Goal: Check status: Check status

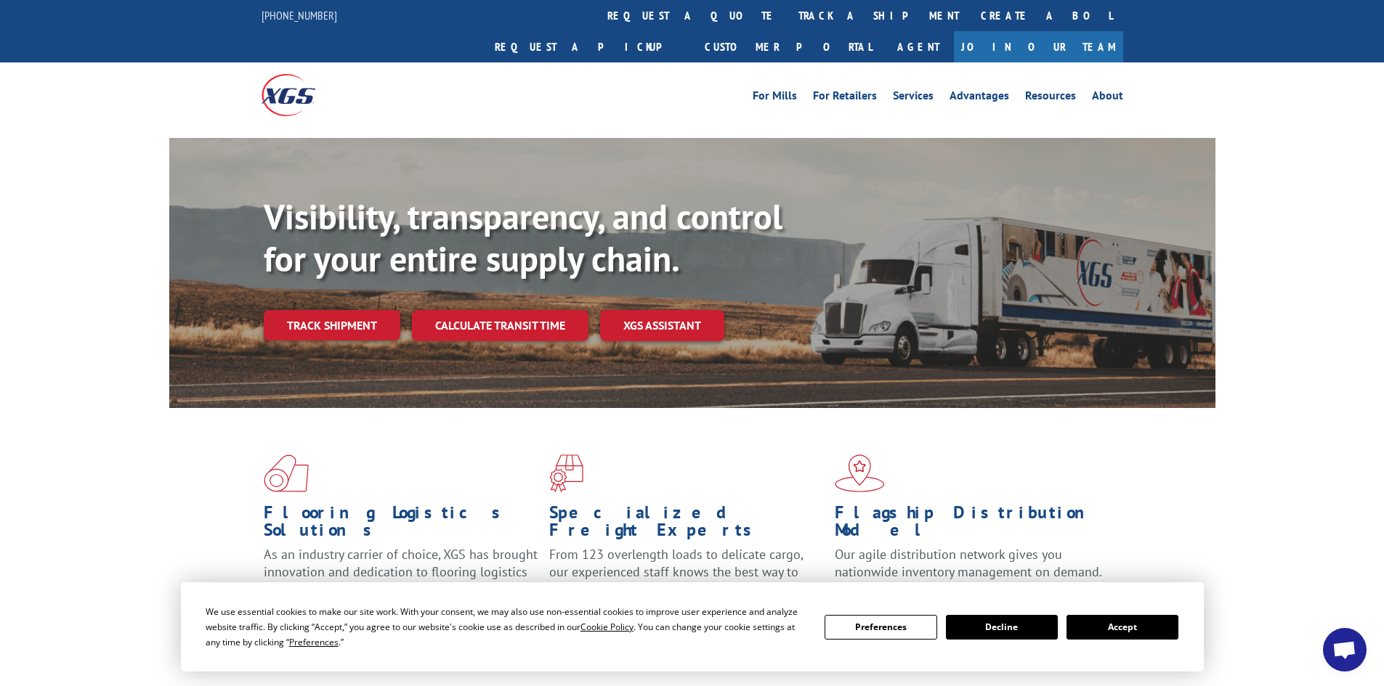
click at [1113, 630] on button "Accept" at bounding box center [1122, 627] width 112 height 25
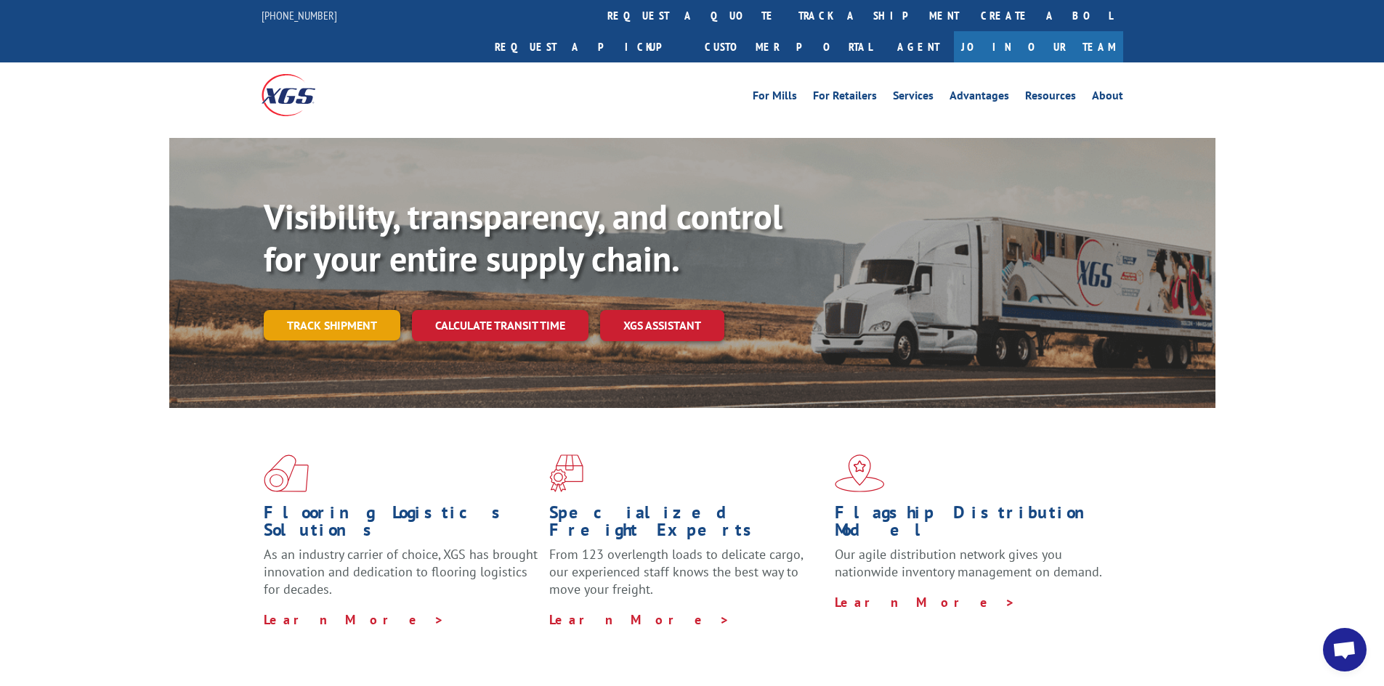
click at [333, 310] on link "Track shipment" at bounding box center [332, 325] width 137 height 31
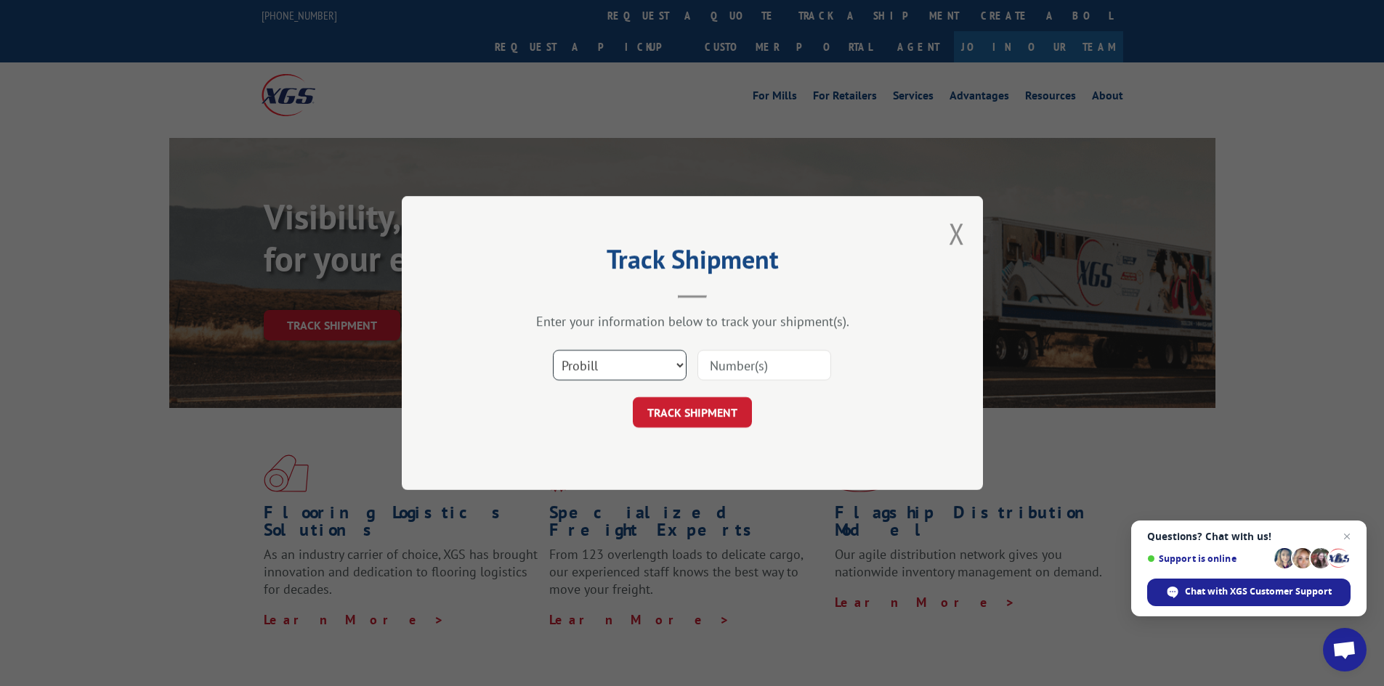
click at [606, 359] on select "Select category... Probill BOL PO" at bounding box center [620, 365] width 134 height 31
select select "bol"
click at [553, 350] on select "Select category... Probill BOL PO" at bounding box center [620, 365] width 134 height 31
click at [726, 373] on input at bounding box center [764, 365] width 134 height 31
paste input "431825223561"
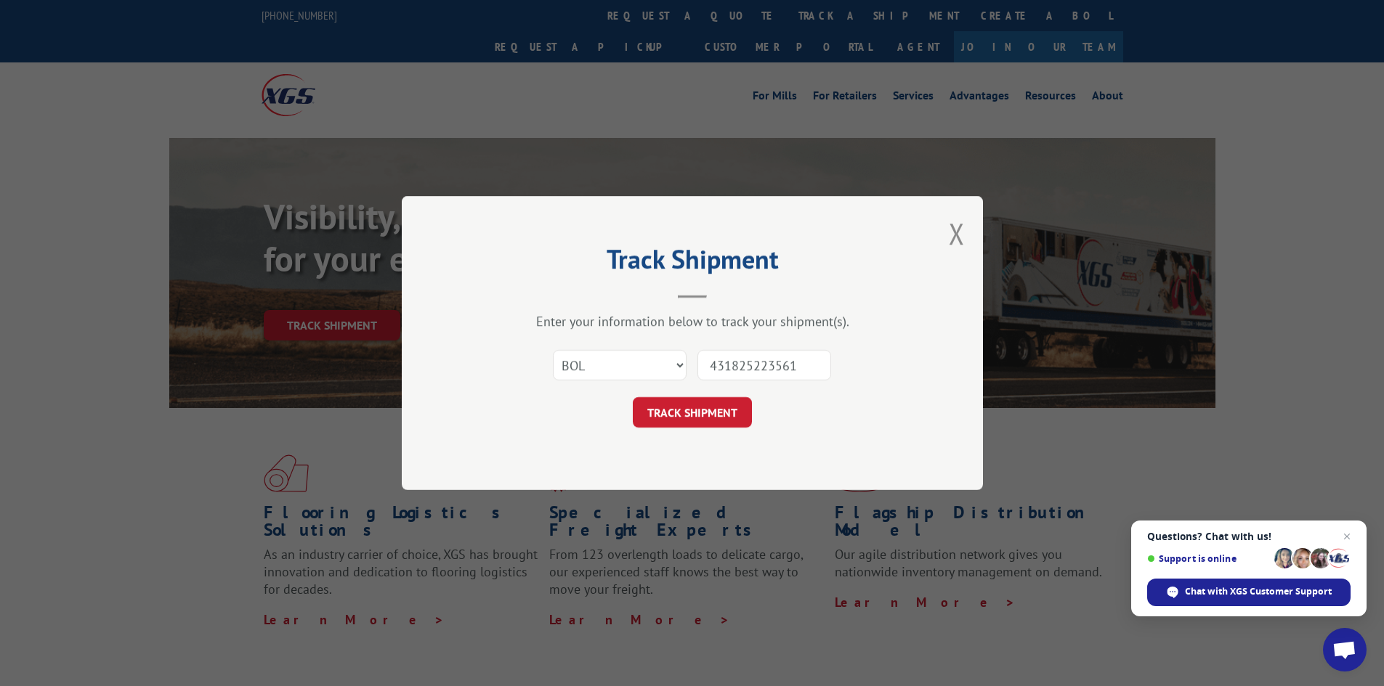
type input "431825223561"
click at [633, 397] on button "TRACK SHIPMENT" at bounding box center [692, 412] width 119 height 31
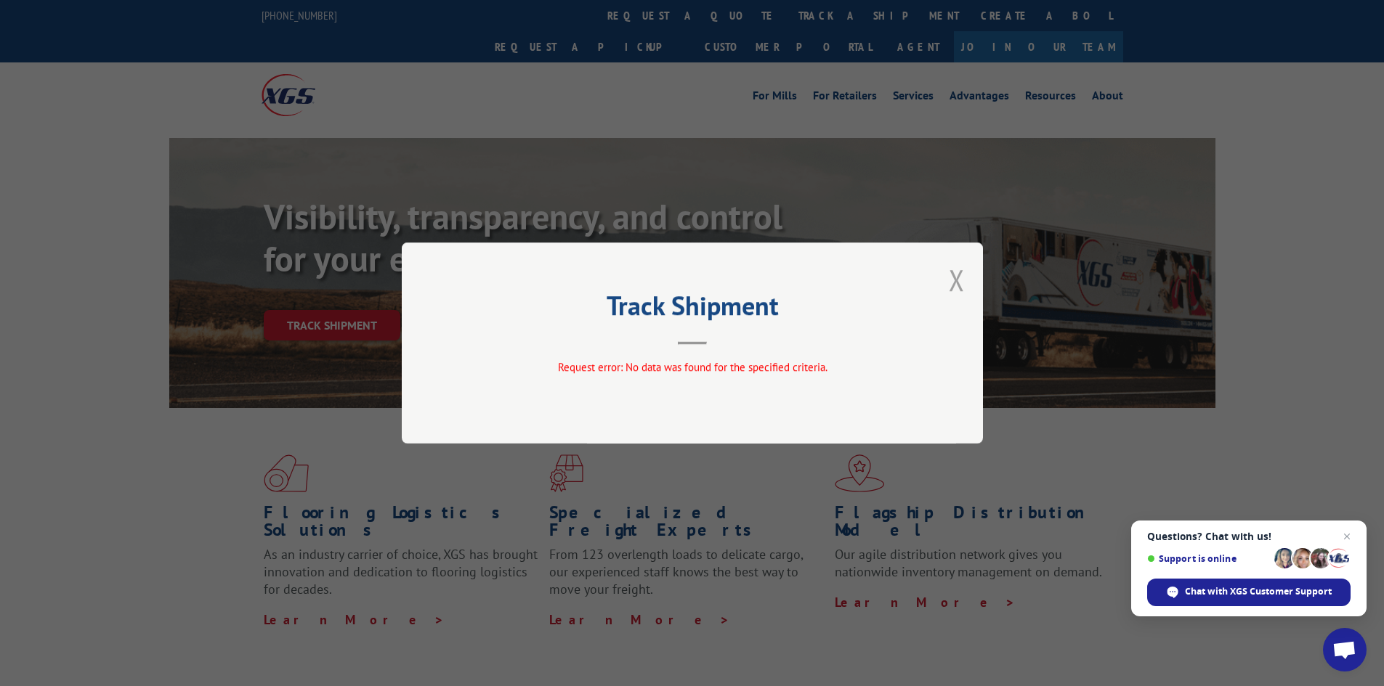
click at [951, 282] on button "Close modal" at bounding box center [957, 280] width 16 height 38
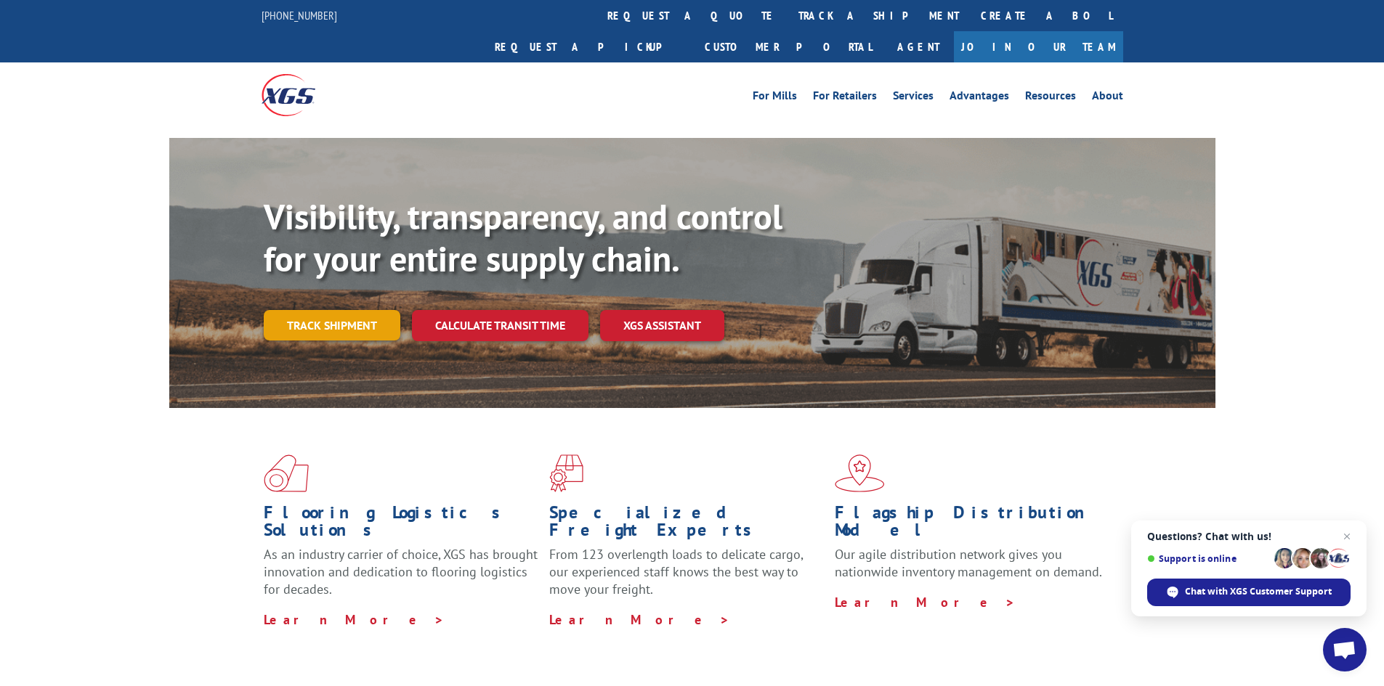
click at [354, 310] on link "Track shipment" at bounding box center [332, 325] width 137 height 31
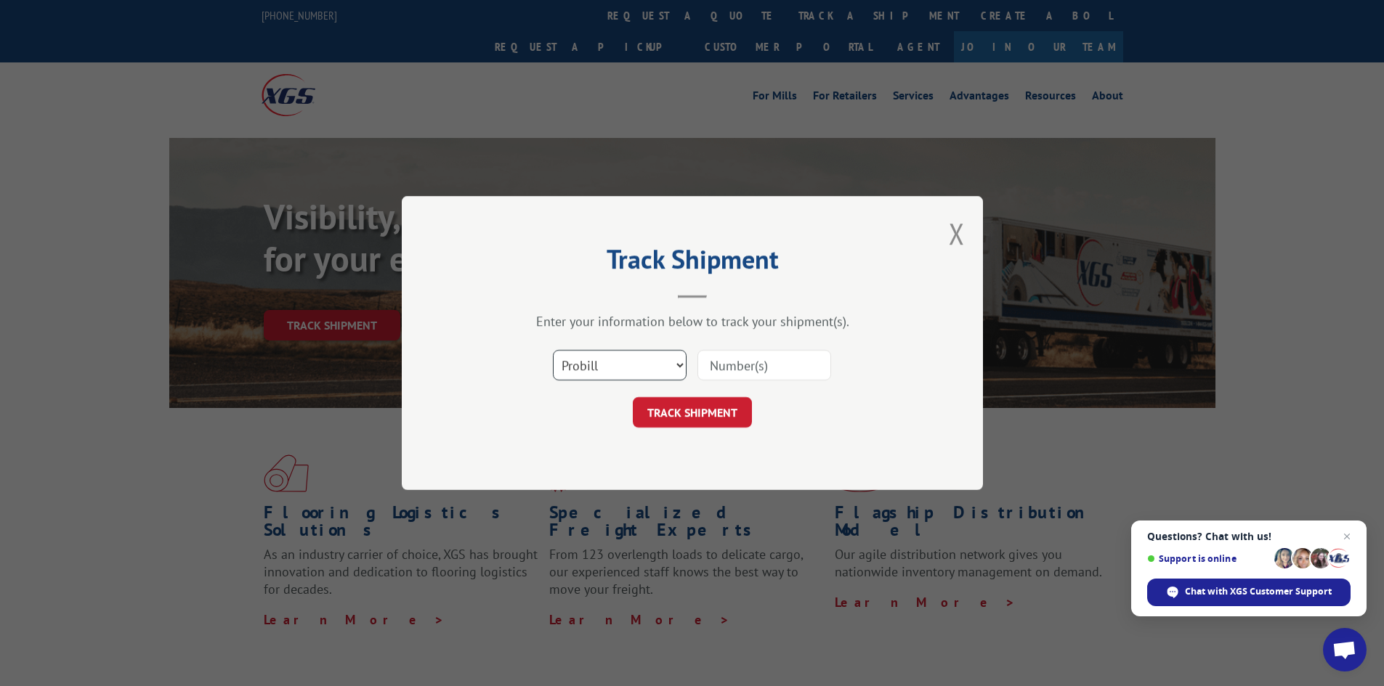
click at [579, 370] on select "Select category... Probill BOL PO" at bounding box center [620, 365] width 134 height 31
click at [553, 350] on select "Select category... Probill BOL PO" at bounding box center [620, 365] width 134 height 31
click at [710, 357] on input at bounding box center [764, 365] width 134 height 31
paste input "431825223561"
type input "431825223561"
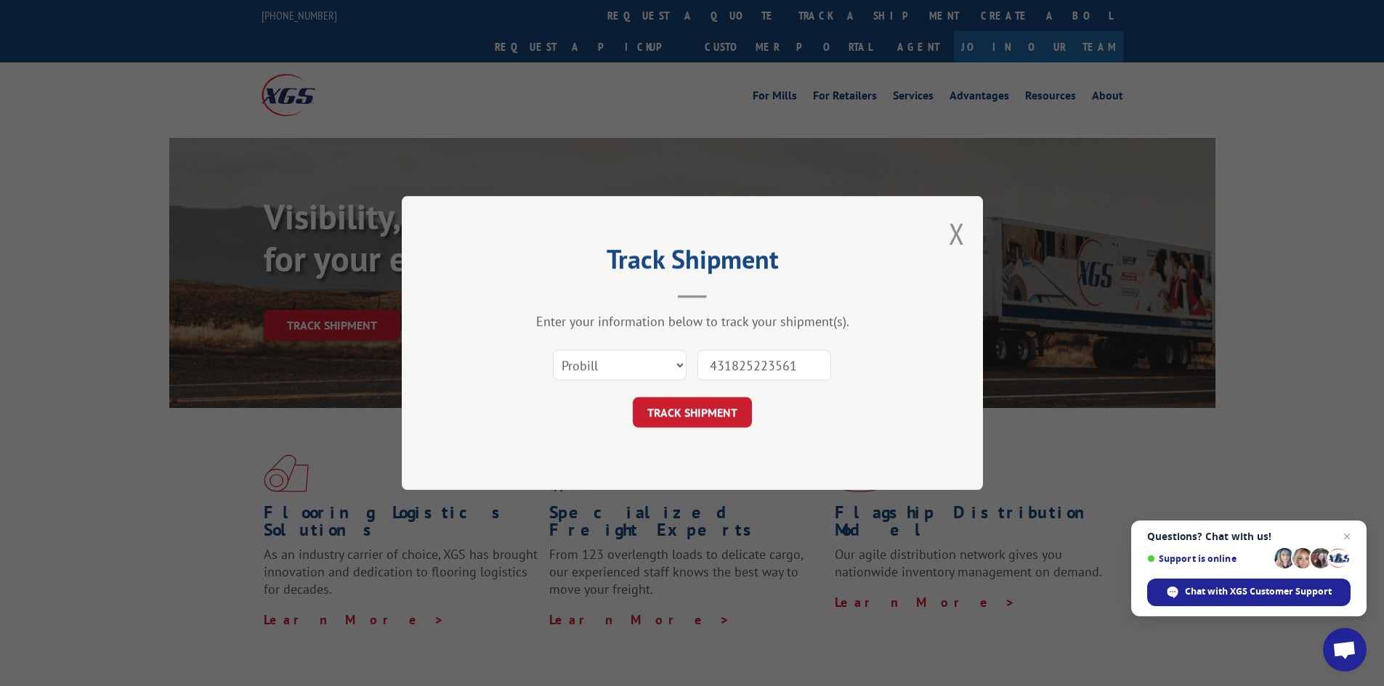
click button "TRACK SHIPMENT" at bounding box center [692, 412] width 119 height 31
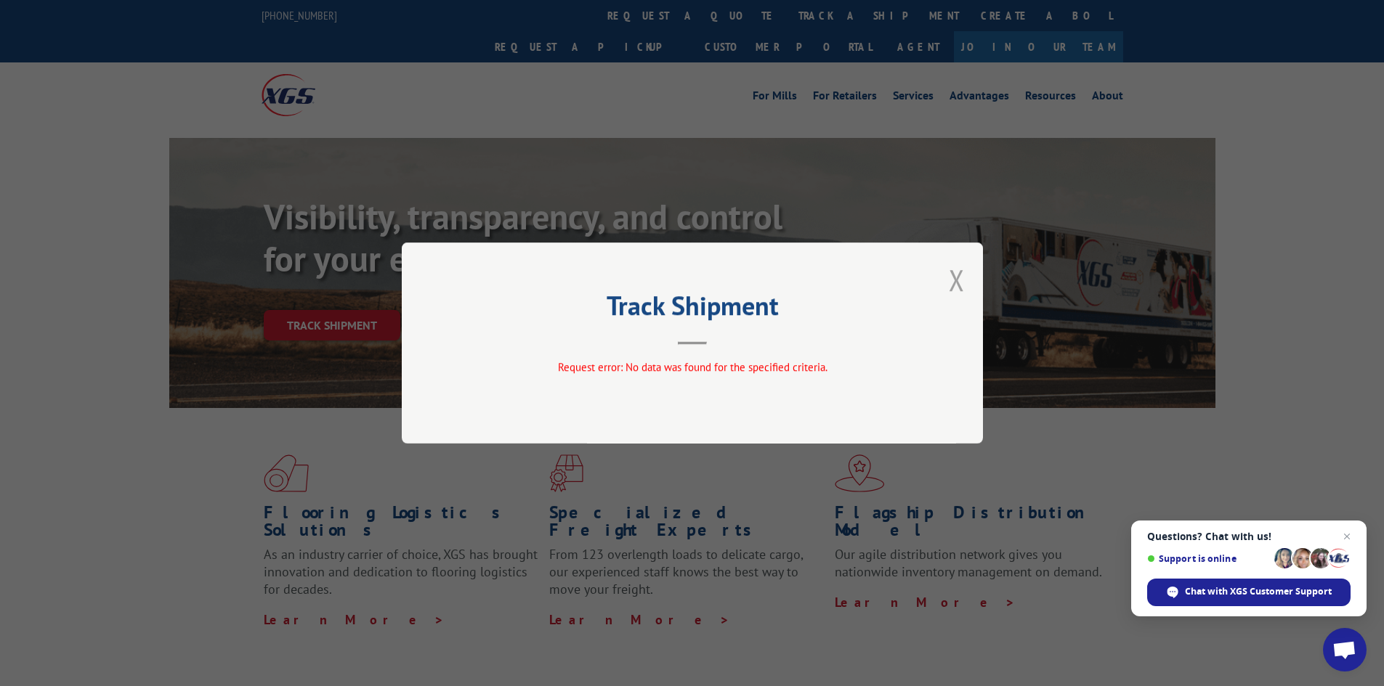
click at [959, 283] on button "Close modal" at bounding box center [957, 280] width 16 height 38
